Goal: Information Seeking & Learning: Check status

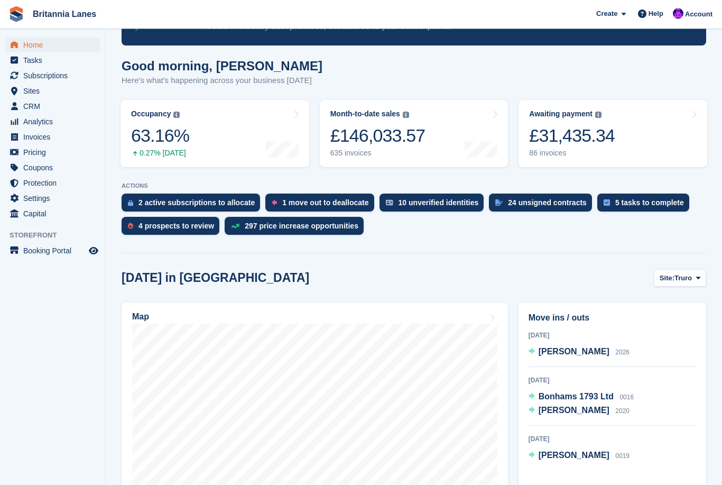
scroll to position [87, 0]
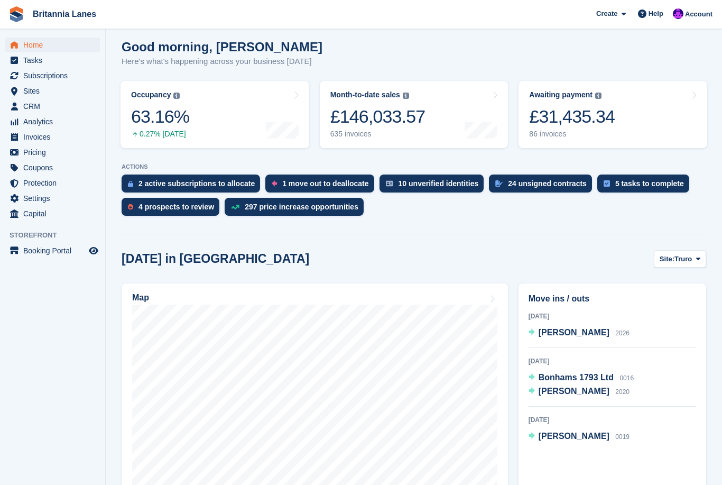
click at [694, 261] on span at bounding box center [698, 258] width 8 height 8
click at [657, 343] on link "Hayle" at bounding box center [653, 340] width 95 height 19
click at [691, 263] on span "Hayle" at bounding box center [683, 259] width 19 height 11
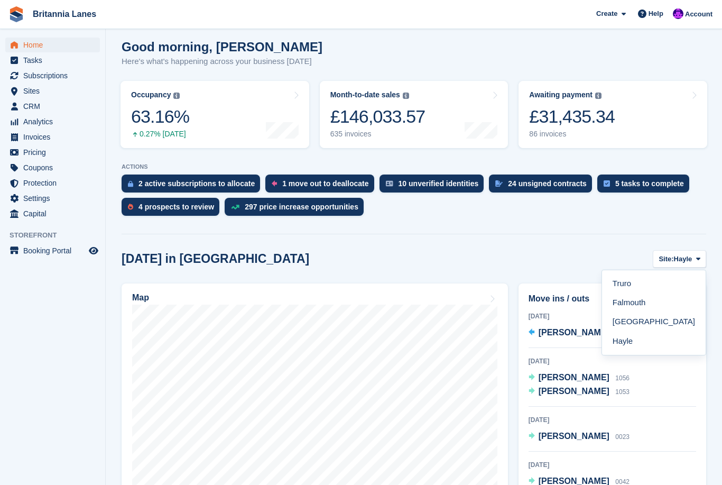
click at [653, 303] on link "Falmouth" at bounding box center [653, 302] width 95 height 19
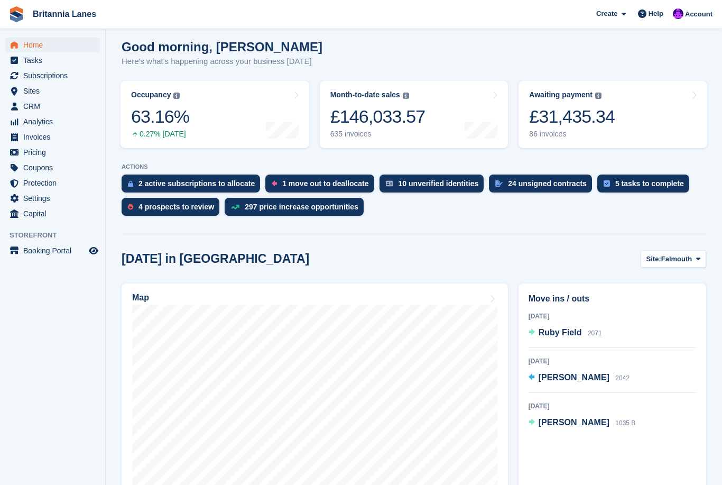
click at [33, 127] on span "Analytics" at bounding box center [54, 121] width 63 height 15
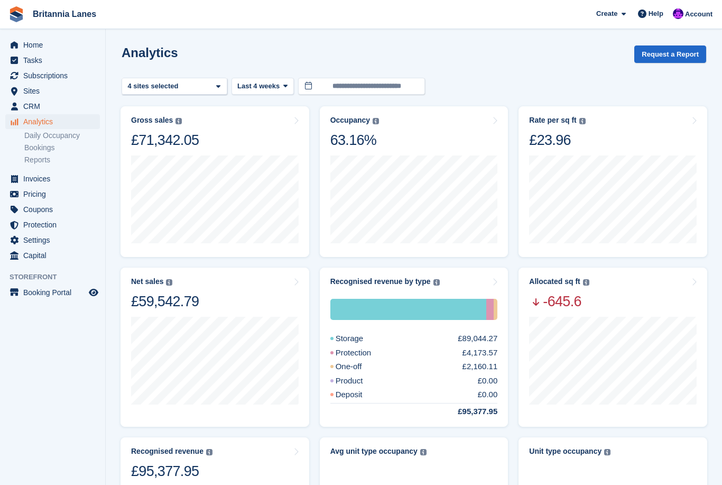
click at [288, 87] on icon at bounding box center [285, 85] width 4 height 7
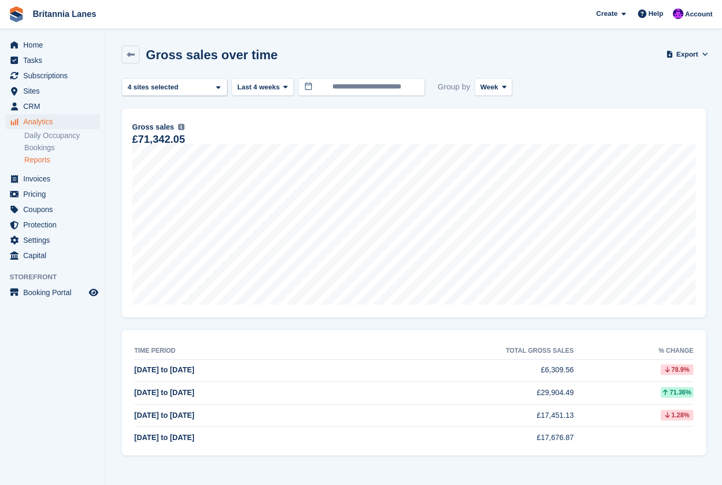
click at [134, 53] on icon at bounding box center [131, 55] width 8 height 8
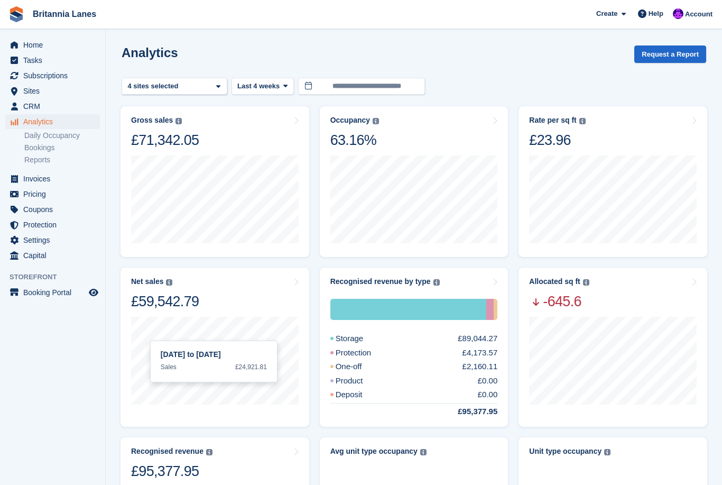
click at [222, 90] on span at bounding box center [218, 86] width 8 height 8
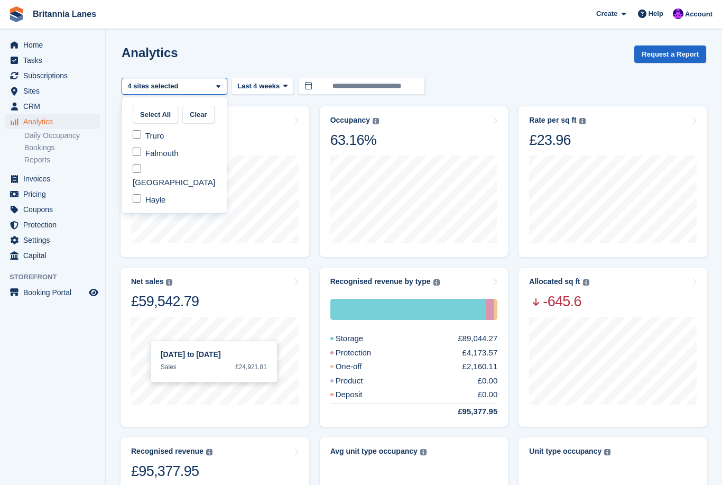
click at [207, 117] on button "Clear" at bounding box center [198, 114] width 32 height 17
click at [162, 191] on div "Hayle" at bounding box center [174, 199] width 96 height 17
select select "****"
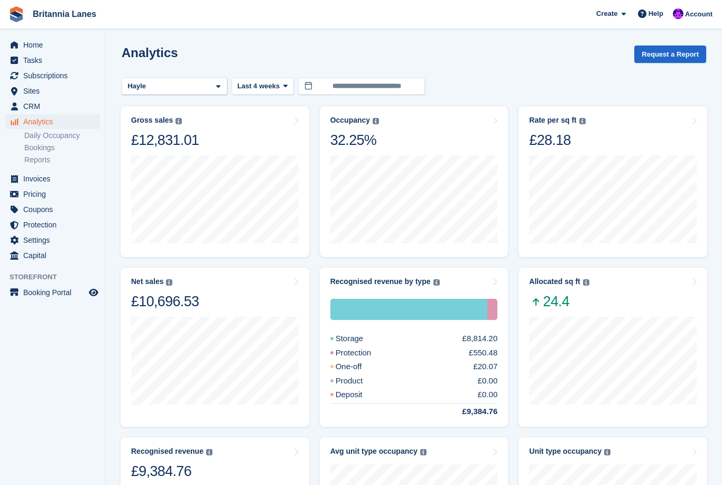
click at [214, 90] on div "Hayle" at bounding box center [175, 86] width 106 height 17
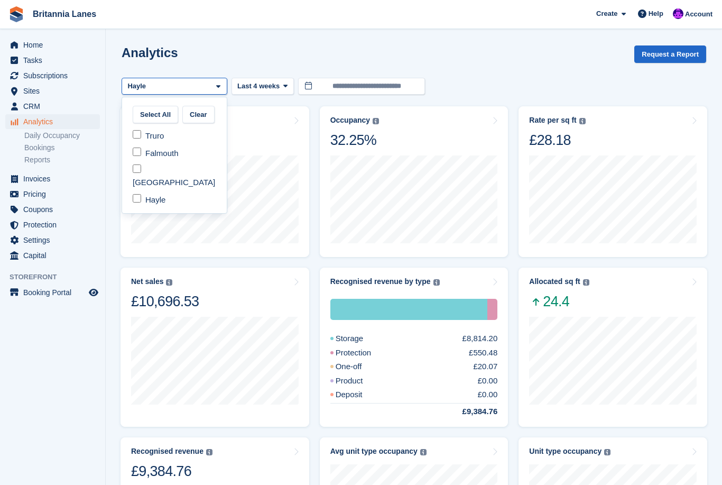
click at [168, 195] on div "Hayle" at bounding box center [174, 199] width 96 height 17
click at [176, 156] on div "Falmouth" at bounding box center [174, 152] width 96 height 17
select select "***"
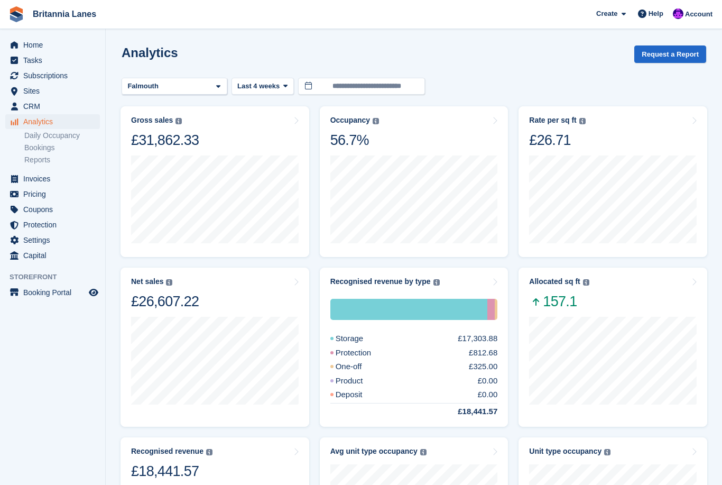
click at [222, 89] on span at bounding box center [218, 86] width 8 height 8
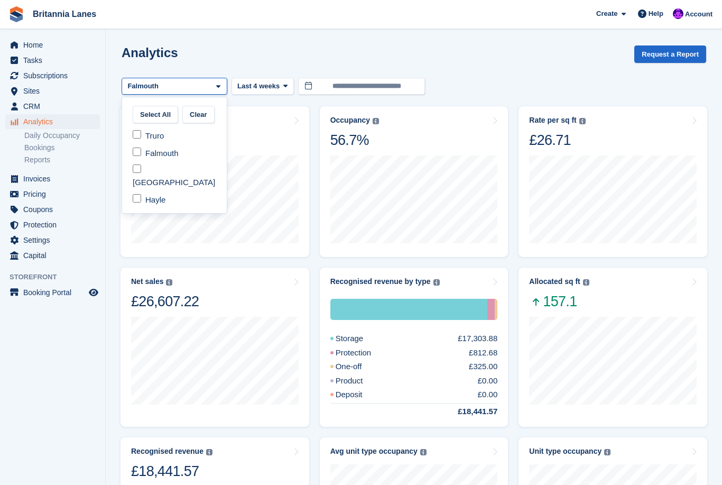
click at [177, 153] on div "Falmouth" at bounding box center [174, 152] width 96 height 17
click at [164, 134] on div "Truro" at bounding box center [174, 135] width 96 height 17
select select "****"
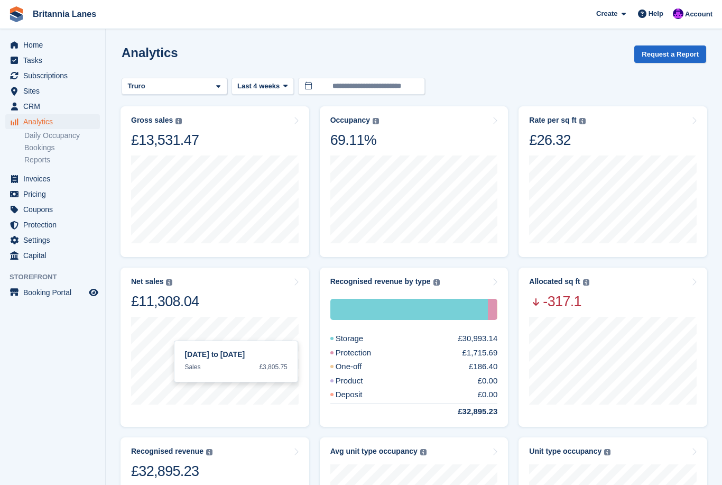
click at [282, 85] on span at bounding box center [285, 86] width 8 height 8
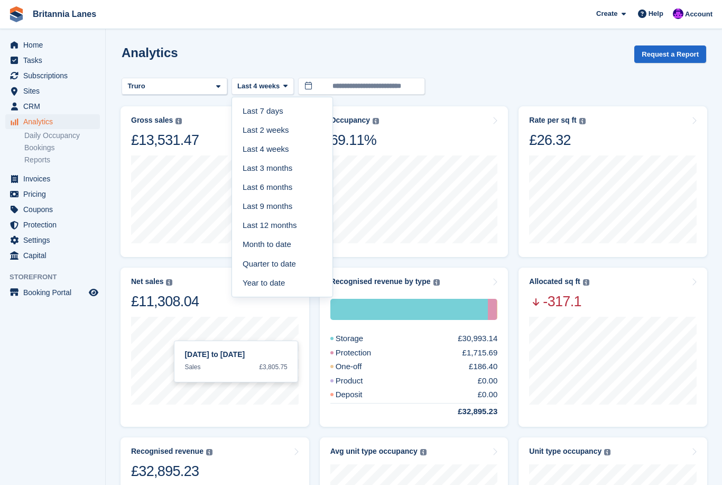
click at [284, 228] on link "Last 12 months" at bounding box center [282, 225] width 92 height 19
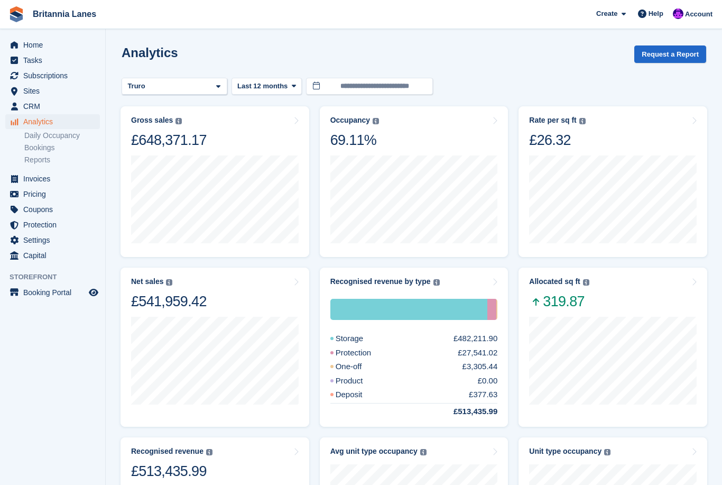
click at [164, 87] on div "Truro" at bounding box center [175, 86] width 106 height 17
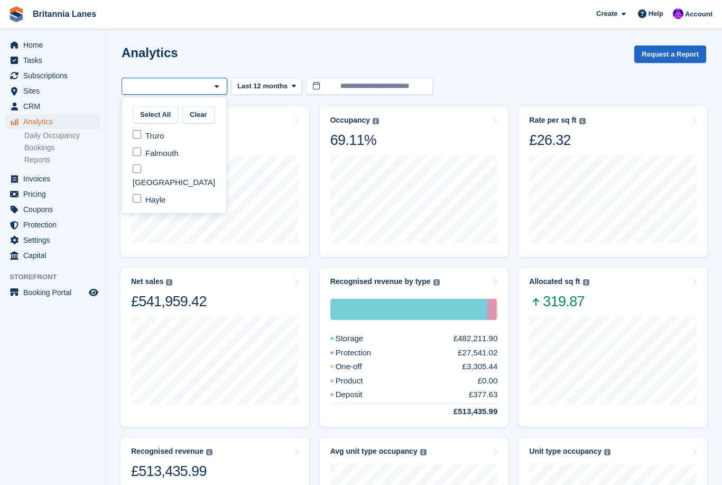
select select "***"
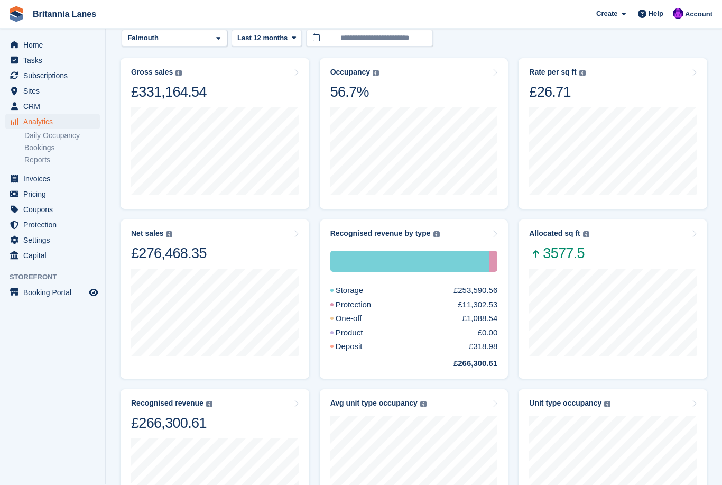
scroll to position [48, 0]
